Goal: Book appointment/travel/reservation

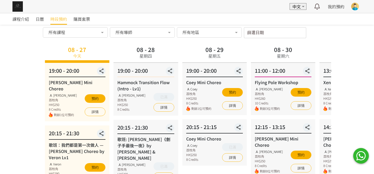
scroll to position [26, 0]
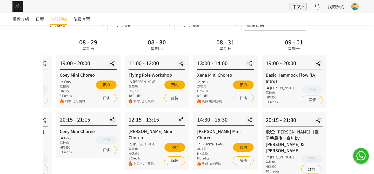
click at [160, 122] on div "12:15 - 13:15" at bounding box center [157, 121] width 57 height 10
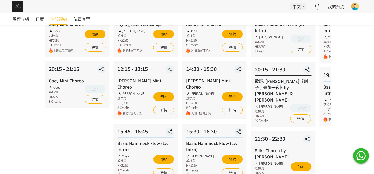
scroll to position [104, 0]
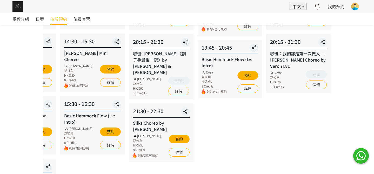
click at [133, 128] on div "Silks Choreo by [PERSON_NAME] [PERSON_NAME] 荔枝角 HK$250 8 Credits 剩餘3位可預約 預約 詳情" at bounding box center [161, 139] width 57 height 38
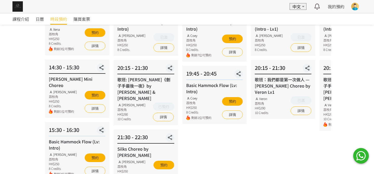
scroll to position [52, 0]
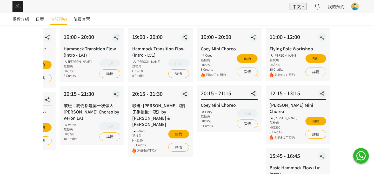
click at [91, 133] on div "20:15 - 21:30 歌班：我們都是第一次做人 — [PERSON_NAME] Choreo by Veron Lv1 Veron 荔枝角 HK$290…" at bounding box center [92, 115] width 64 height 59
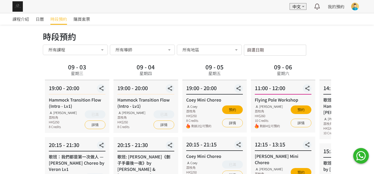
scroll to position [0, 0]
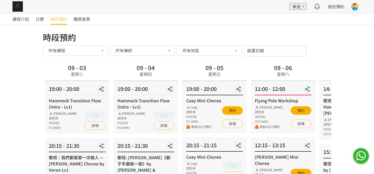
drag, startPoint x: 278, startPoint y: 52, endPoint x: 275, endPoint y: 54, distance: 3.5
click at [278, 52] on input "篩選日期" at bounding box center [275, 50] width 62 height 11
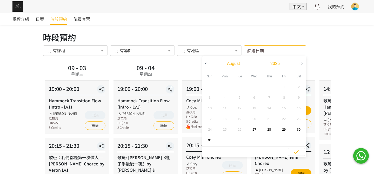
drag, startPoint x: 237, startPoint y: 39, endPoint x: 193, endPoint y: 48, distance: 45.5
click at [237, 41] on div "時段預約" at bounding box center [187, 37] width 288 height 12
drag, startPoint x: 283, startPoint y: 53, endPoint x: 297, endPoint y: 60, distance: 15.0
click at [283, 53] on div "篩選日期 [DATE] Sun Mon Tue Wed Thu Fri Sat 1 2 3 4 5 6 7 8 9 10 11 12 13 14 15 16 …" at bounding box center [275, 50] width 62 height 11
click at [304, 65] on button "button" at bounding box center [301, 63] width 10 height 15
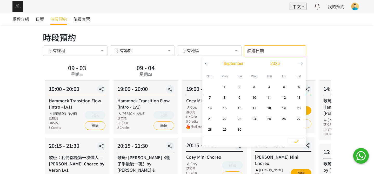
click at [303, 64] on button "button" at bounding box center [301, 63] width 10 height 15
click at [211, 64] on button "button" at bounding box center [207, 63] width 10 height 15
drag, startPoint x: 183, startPoint y: 29, endPoint x: 164, endPoint y: 38, distance: 20.8
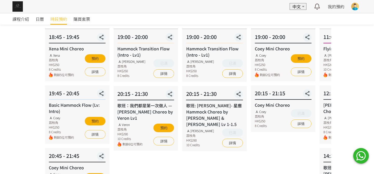
scroll to position [78, 0]
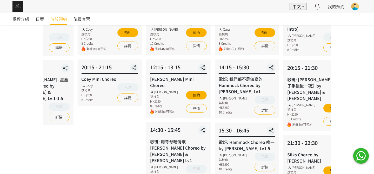
click at [53, 147] on div "09 - 11 星期四 19:00 - 20:00 Hammock Transition Flow (Intro - Lv1) [PERSON_NAME] 荔…" at bounding box center [41, 149] width 69 height 328
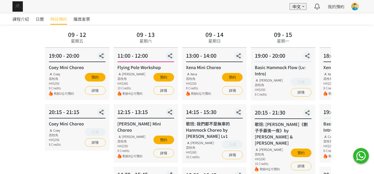
scroll to position [26, 0]
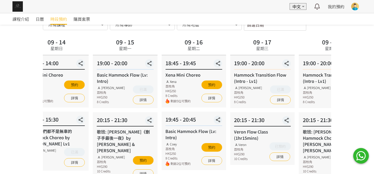
click at [95, 127] on div "20:15 - 21:30 歌班: [PERSON_NAME]《劊子手最後一夜》by [PERSON_NAME] & [PERSON_NAME] 荔枝角 HK…" at bounding box center [125, 147] width 64 height 71
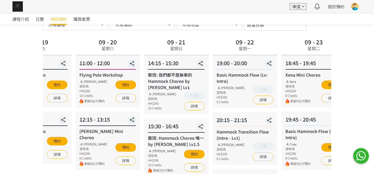
click at [83, 129] on div "12:15 - 13:15 [PERSON_NAME] Choreo [PERSON_NAME] 荔枝角 HK$250 8 Credits 剩餘6位可預約 預…" at bounding box center [108, 141] width 64 height 58
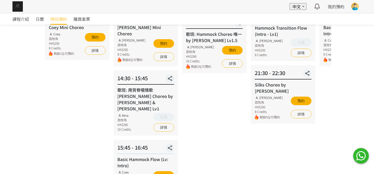
scroll to position [130, 0]
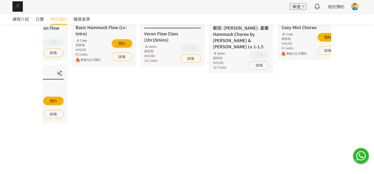
click at [20, 153] on div "課程介紹 日曆 時段預約 購買套票 時段預約 時段預約 所有課程 所有課程 [PERSON_NAME] Mini Choreo 歌班：我們都是第一次做人 — …" at bounding box center [187, 86] width 374 height 407
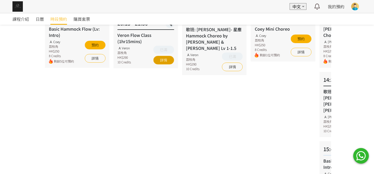
scroll to position [52, 0]
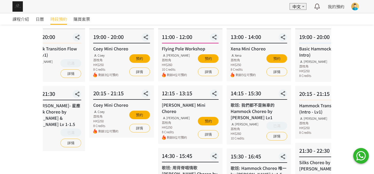
click at [93, 116] on div "Coey Mini Choreo Coey 荔枝角 HK$250 8 Credits 剩餘1位可預約 預約 詳情" at bounding box center [121, 118] width 57 height 32
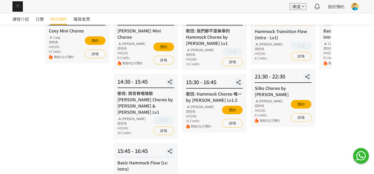
scroll to position [182, 0]
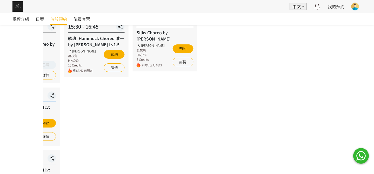
click at [166, 118] on div "09 - 29 星期一 19:00 - 20:00 Basic Hammock Flow (Lv: Intro) [PERSON_NAME] 荔枝角 HK$2…" at bounding box center [165, 45] width 69 height 328
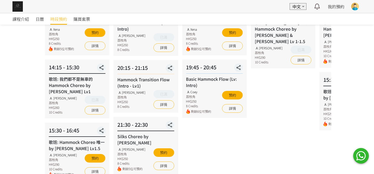
scroll to position [26, 0]
